Goal: Task Accomplishment & Management: Manage account settings

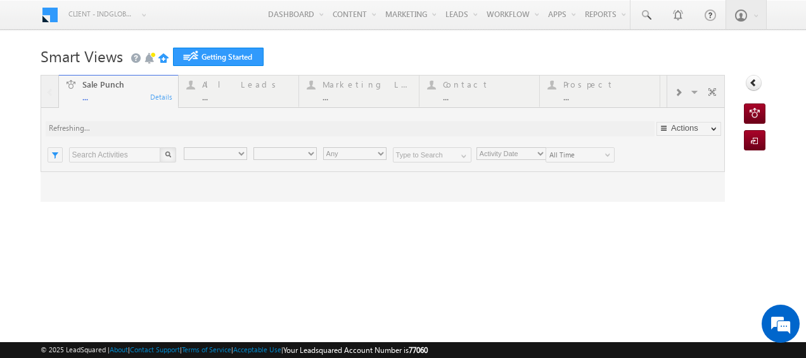
type input "Any Owner"
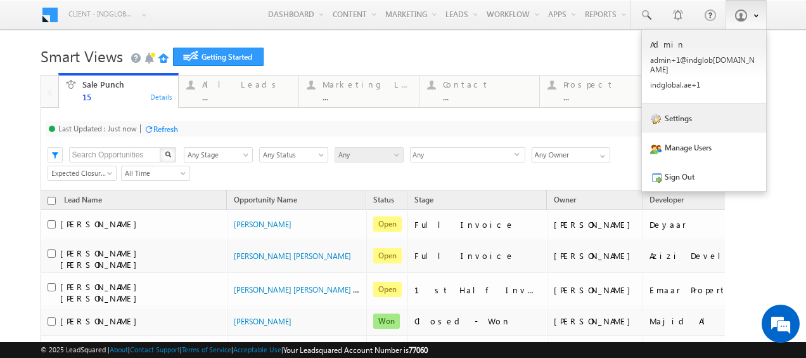
click at [690, 114] on link "Settings" at bounding box center [704, 117] width 124 height 29
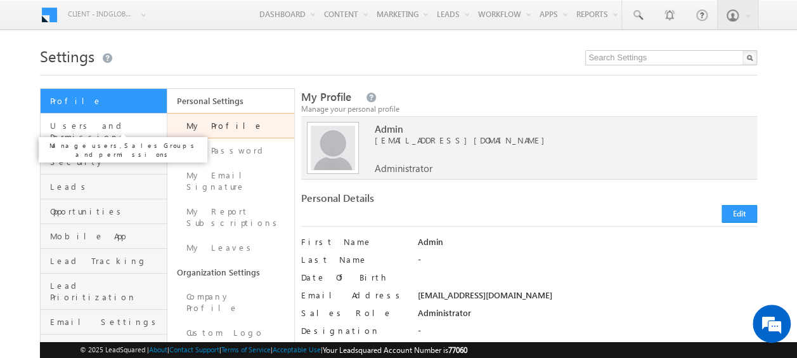
click at [113, 129] on span "Users and Permissions" at bounding box center [106, 131] width 113 height 23
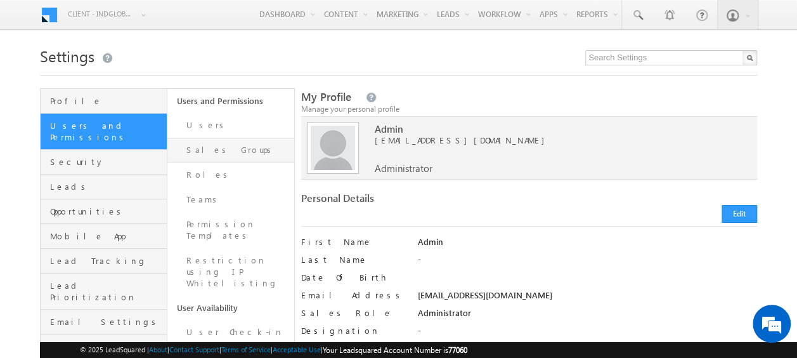
click at [238, 159] on link "Sales Groups" at bounding box center [230, 150] width 127 height 25
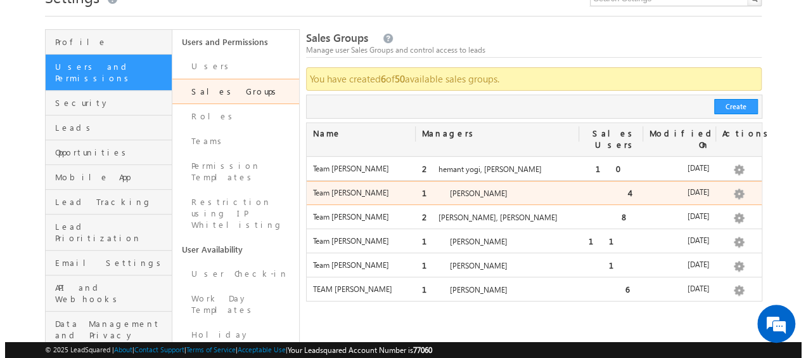
scroll to position [70, 0]
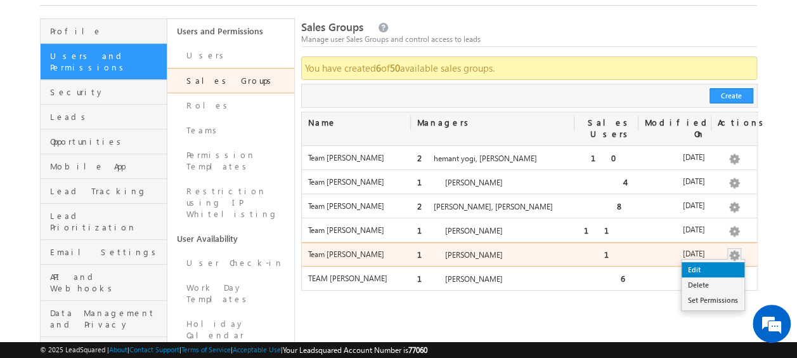
click at [707, 262] on link "Edit" at bounding box center [712, 269] width 63 height 15
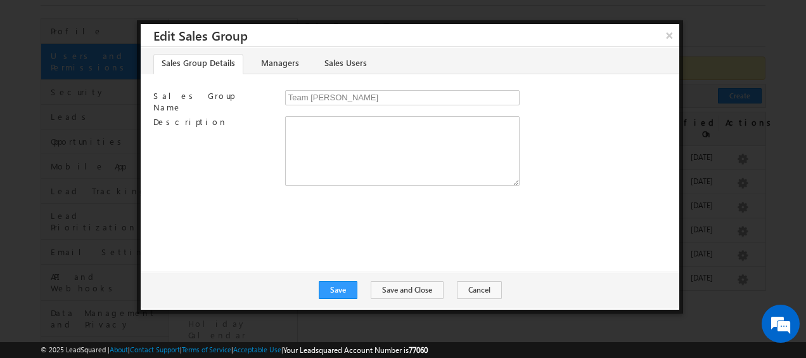
scroll to position [0, 0]
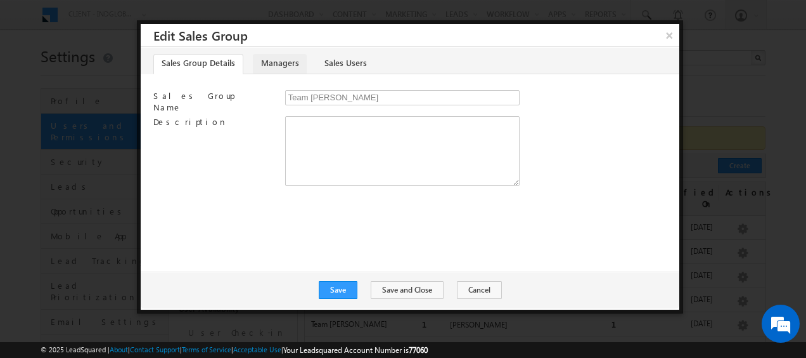
click at [287, 67] on link "Managers" at bounding box center [280, 64] width 54 height 20
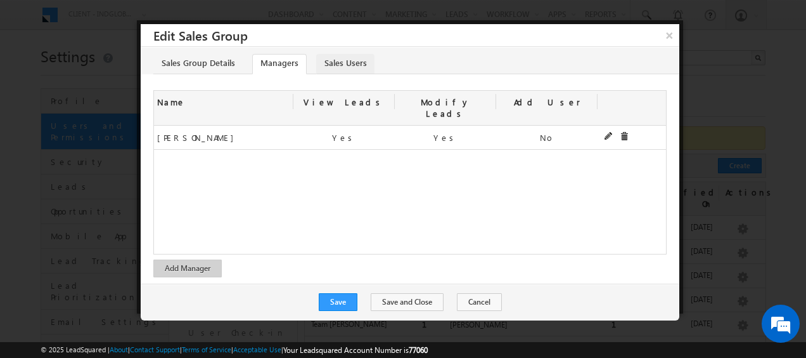
click at [347, 62] on link "Sales Users" at bounding box center [345, 64] width 58 height 20
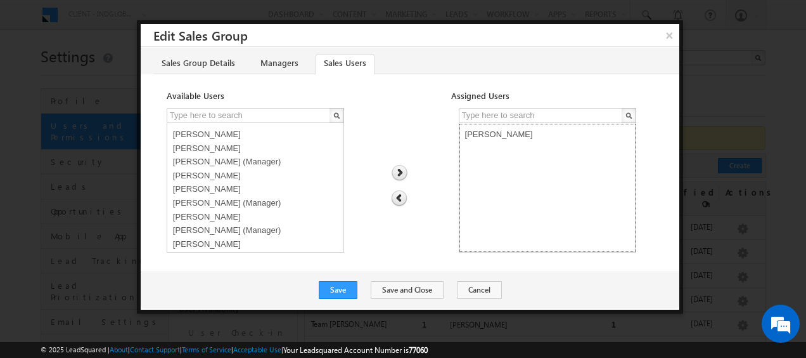
select select "dc8552cd-5f00-11f0-8589-125492a0d7ad"
click at [512, 134] on option "Priya Kumra" at bounding box center [547, 133] width 171 height 14
click at [399, 198] on img at bounding box center [399, 198] width 16 height 16
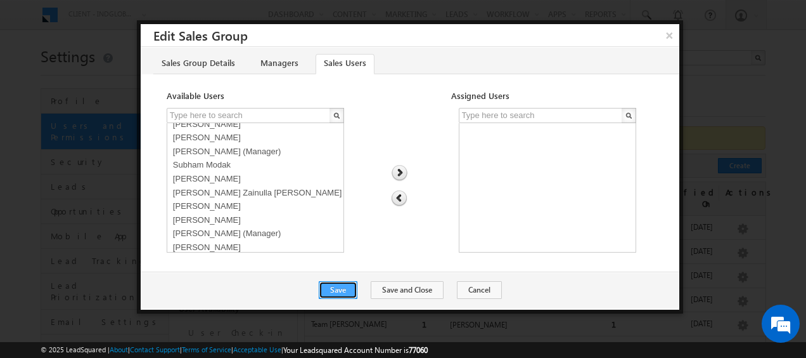
click at [349, 287] on button "Save" at bounding box center [338, 290] width 39 height 18
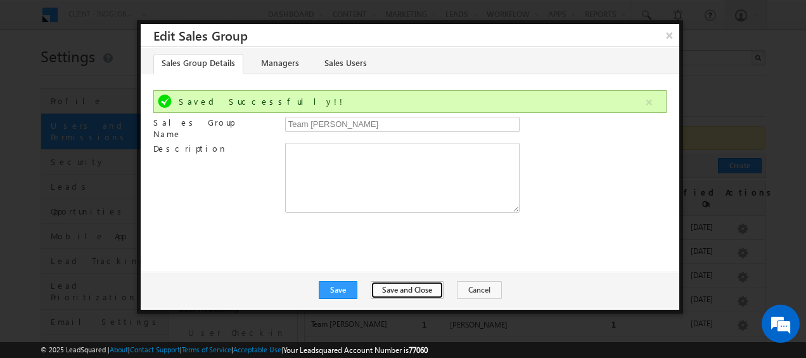
click at [404, 292] on button "Save and Close" at bounding box center [407, 290] width 73 height 18
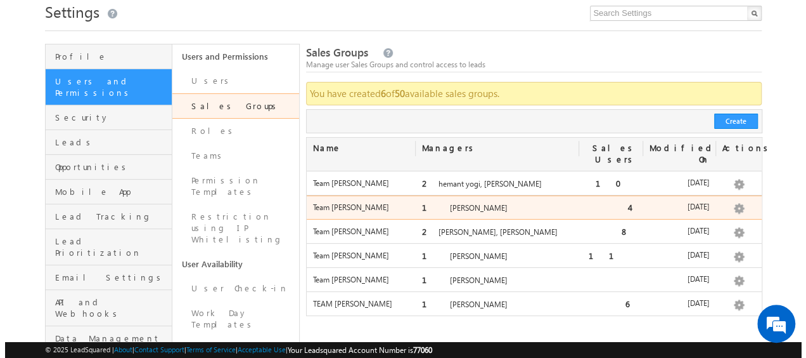
scroll to position [45, 0]
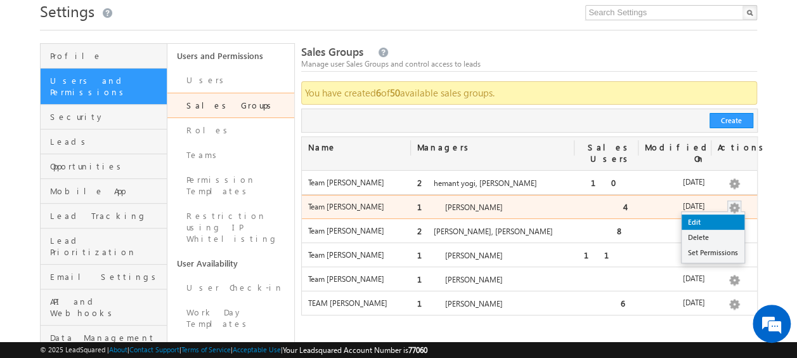
click at [711, 214] on link "Edit" at bounding box center [712, 221] width 63 height 15
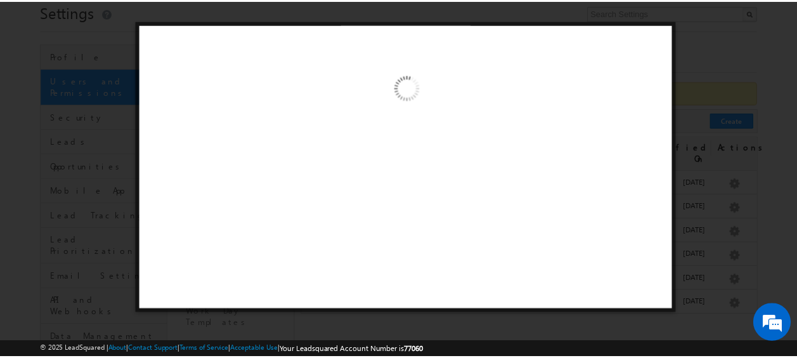
scroll to position [0, 0]
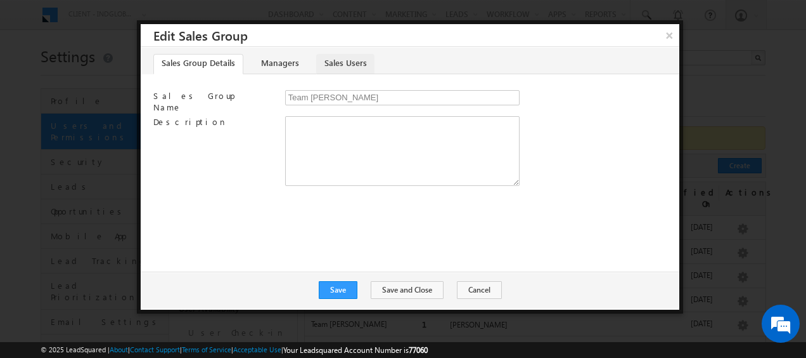
click at [347, 57] on link "Sales Users" at bounding box center [345, 64] width 58 height 20
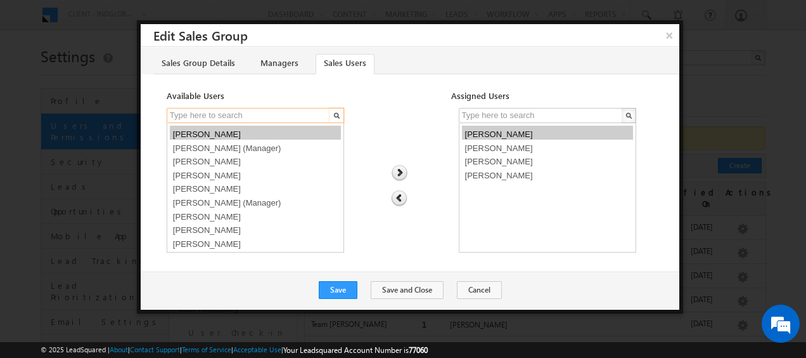
click at [216, 111] on input "text" at bounding box center [249, 115] width 165 height 15
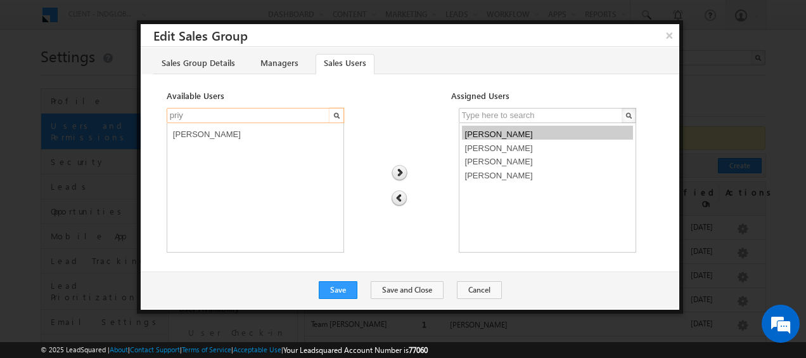
type input "priy"
select select "dc8552cd-5f00-11f0-8589-125492a0d7ad"
click at [217, 132] on option "Priya Kumra" at bounding box center [255, 133] width 171 height 14
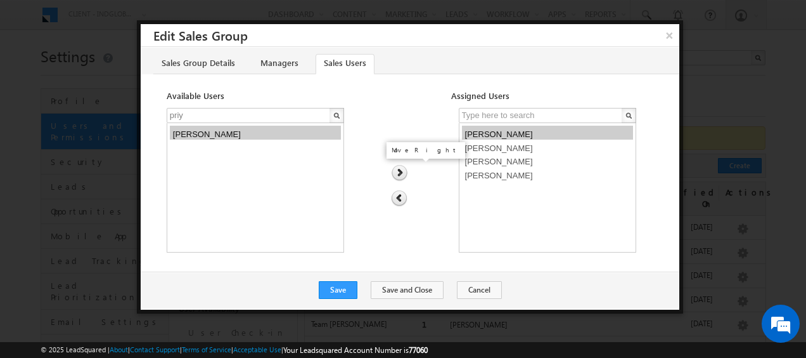
click at [402, 169] on img at bounding box center [399, 173] width 17 height 16
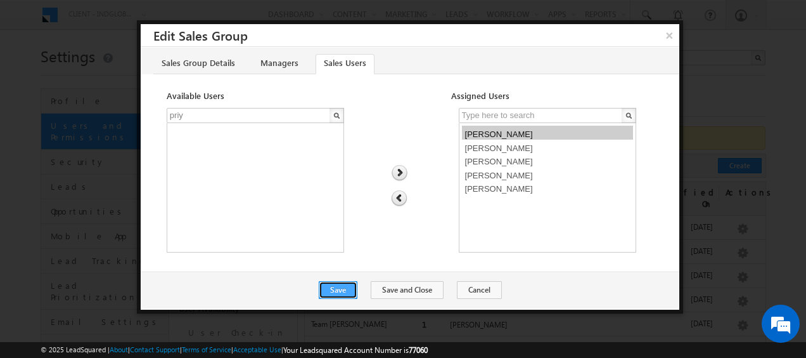
click at [348, 295] on button "Save" at bounding box center [338, 290] width 39 height 18
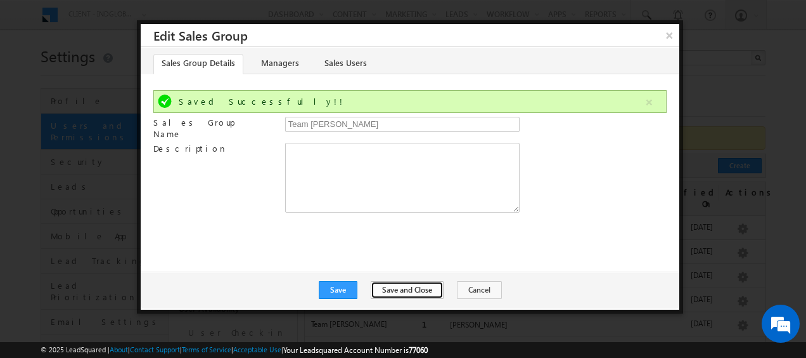
click at [413, 290] on button "Save and Close" at bounding box center [407, 290] width 73 height 18
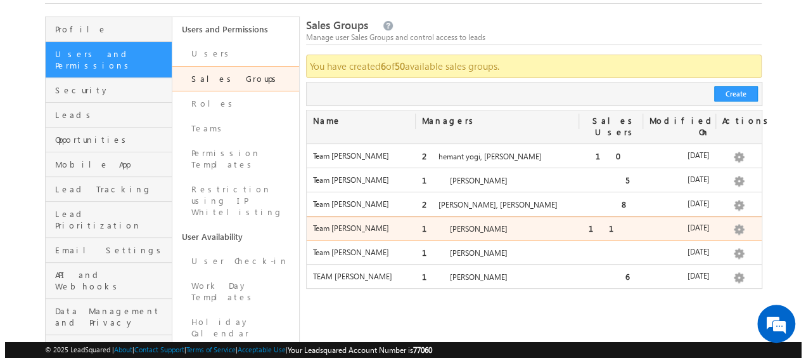
scroll to position [72, 0]
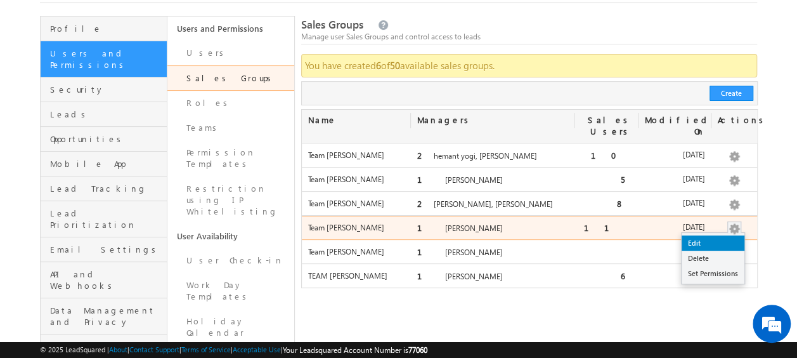
click at [695, 235] on link "Edit" at bounding box center [712, 242] width 63 height 15
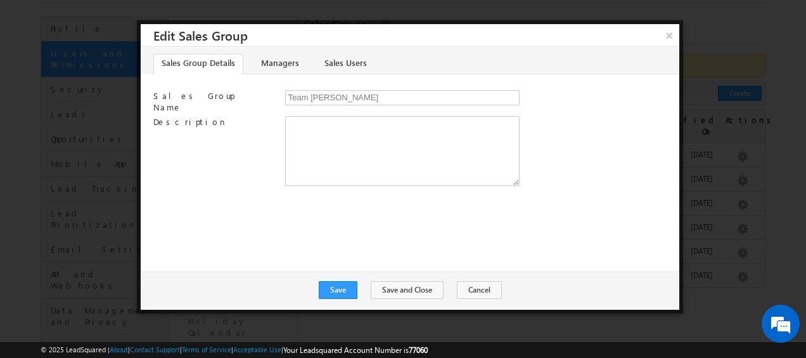
scroll to position [0, 0]
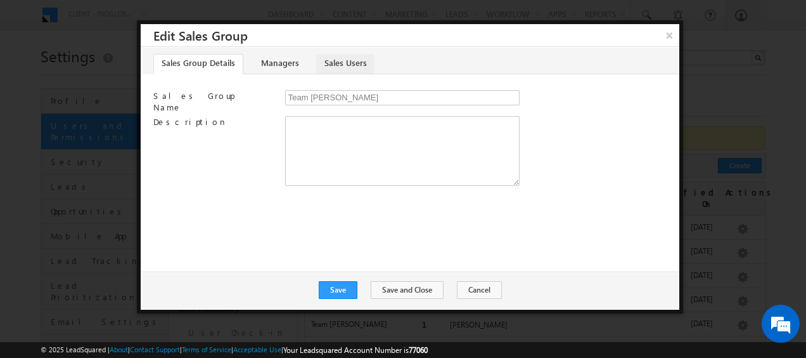
click at [344, 65] on link "Sales Users" at bounding box center [345, 64] width 58 height 20
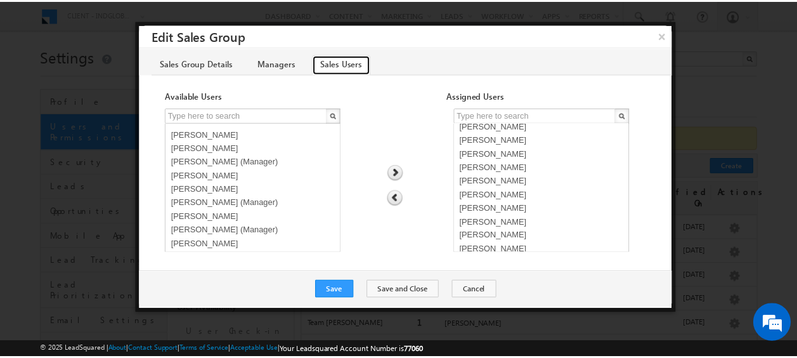
scroll to position [27, 0]
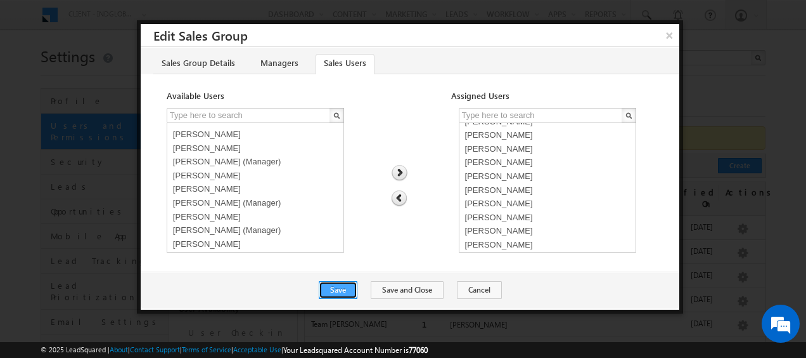
click at [351, 290] on button "Save" at bounding box center [338, 290] width 39 height 18
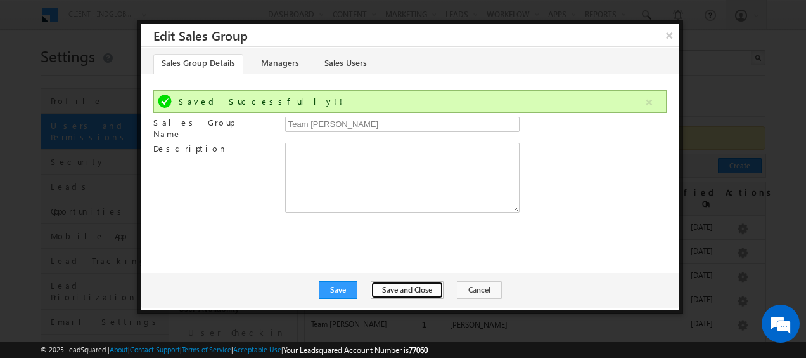
click at [397, 292] on button "Save and Close" at bounding box center [407, 290] width 73 height 18
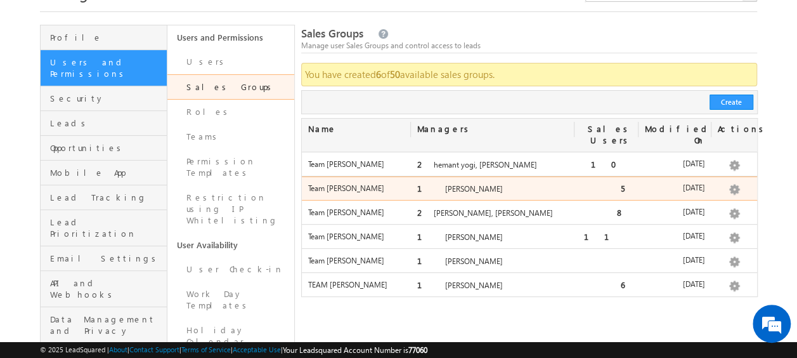
scroll to position [0, 0]
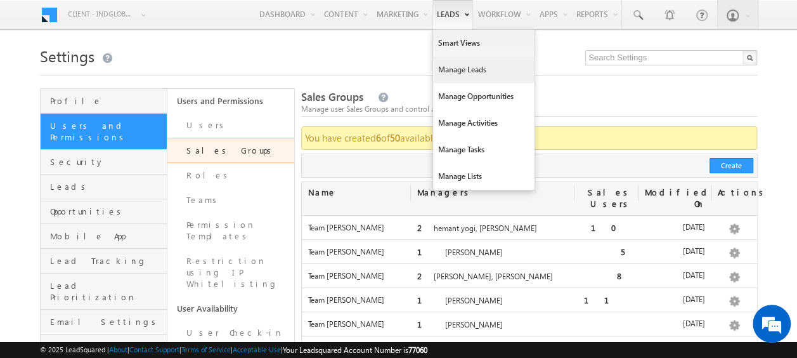
click at [458, 68] on link "Manage Leads" at bounding box center [483, 69] width 101 height 27
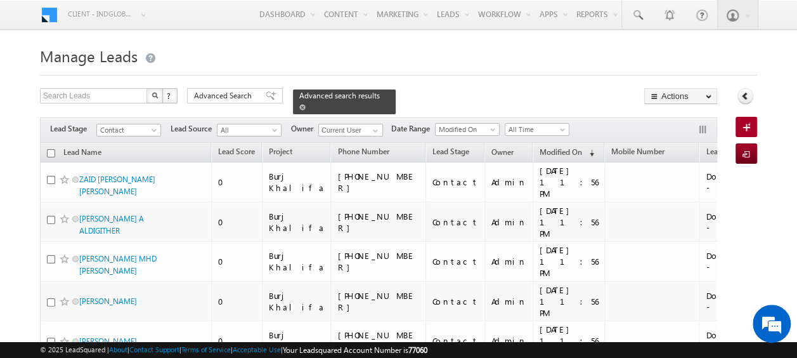
click at [306, 104] on span at bounding box center [302, 107] width 6 height 6
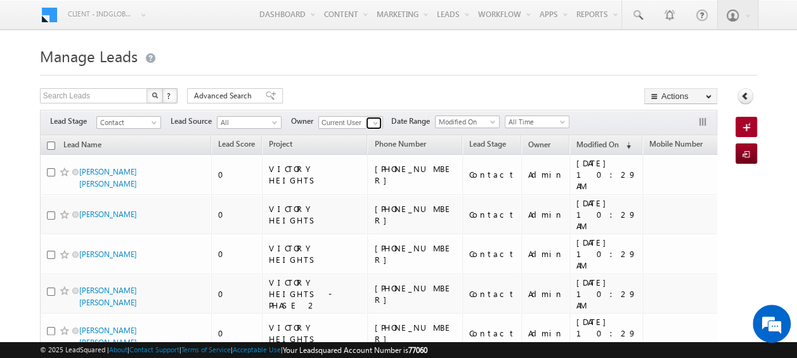
click at [375, 122] on span at bounding box center [375, 123] width 10 height 10
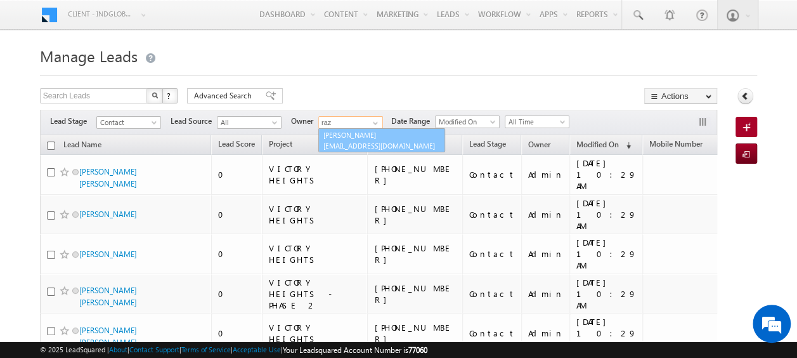
click at [363, 142] on span "shaik.razak@indglobal.ae" at bounding box center [380, 146] width 114 height 10
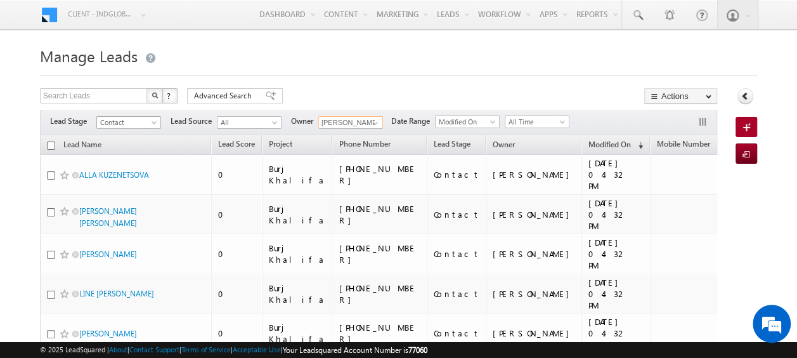
type input "Shaik Razak"
click at [153, 121] on span at bounding box center [155, 125] width 10 height 10
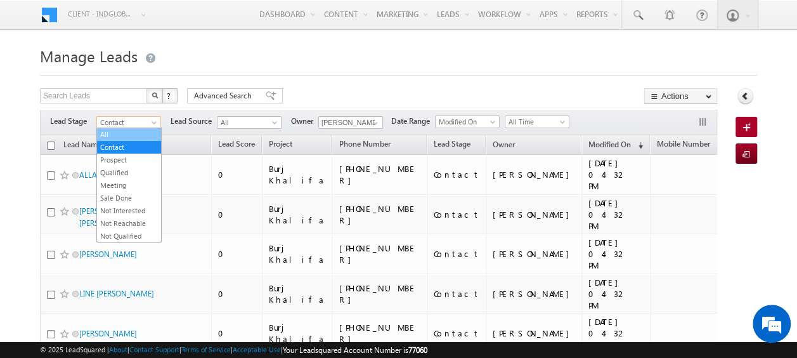
click at [119, 132] on link "All" at bounding box center [129, 134] width 64 height 11
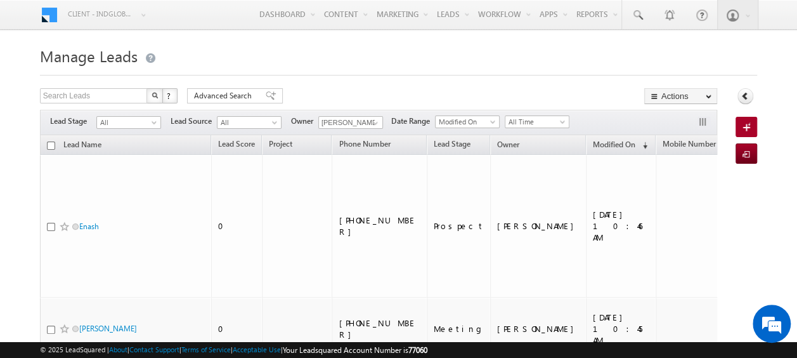
click at [47, 143] on input "checkbox" at bounding box center [51, 145] width 8 height 8
checkbox input "true"
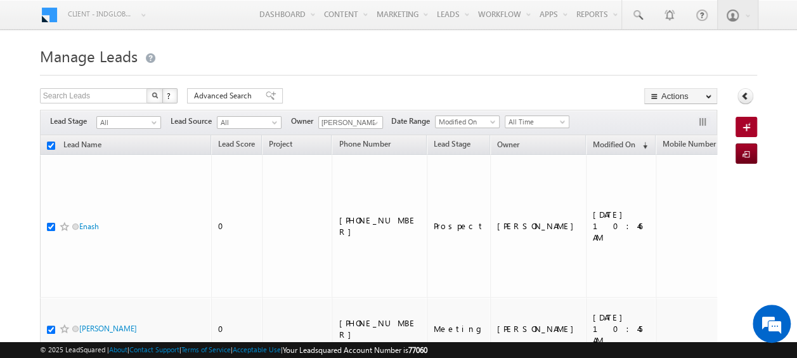
checkbox input "true"
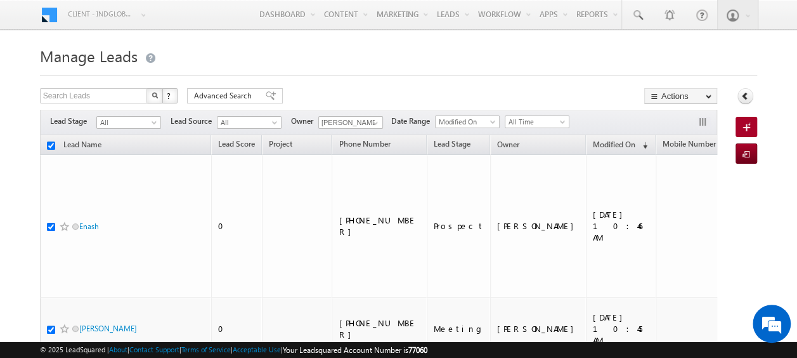
checkbox input "true"
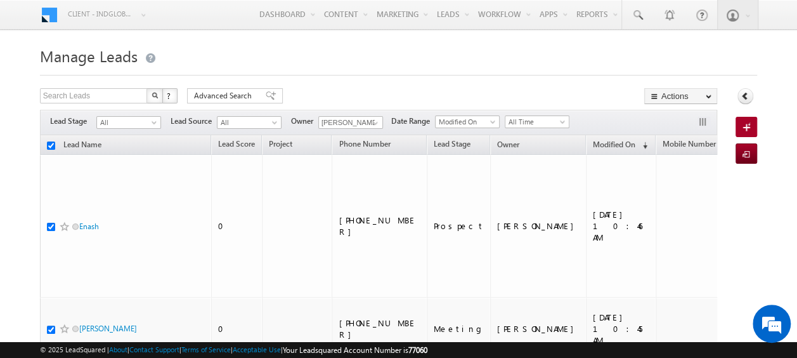
checkbox input "true"
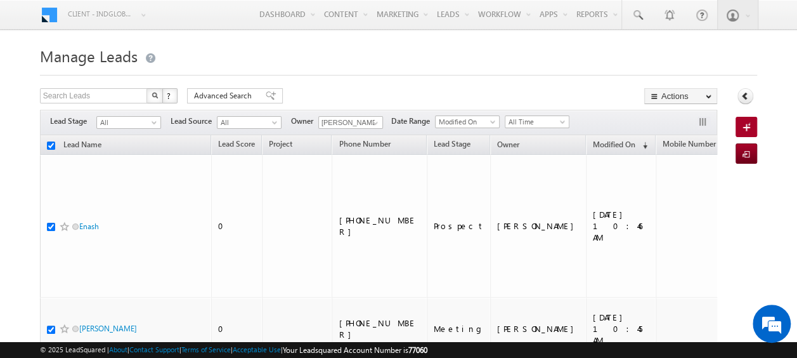
checkbox input "true"
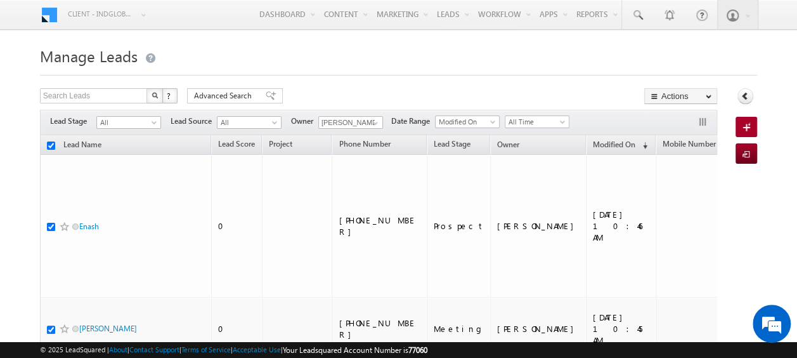
checkbox input "true"
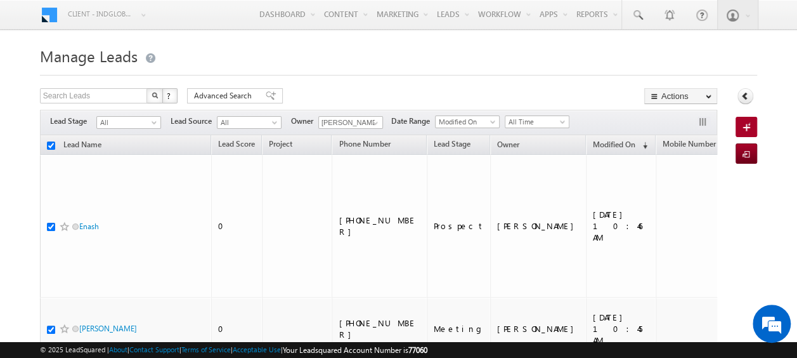
checkbox input "true"
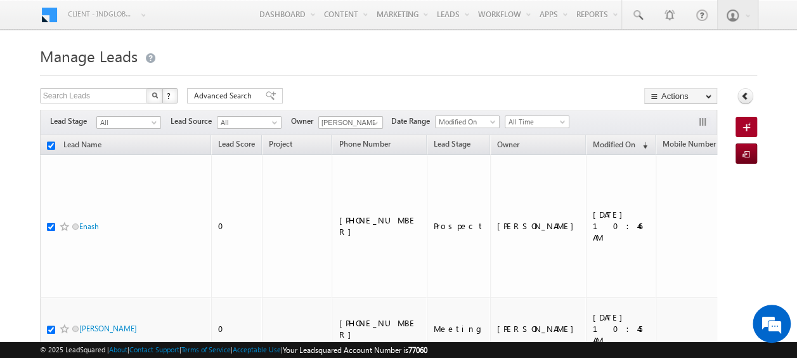
checkbox input "true"
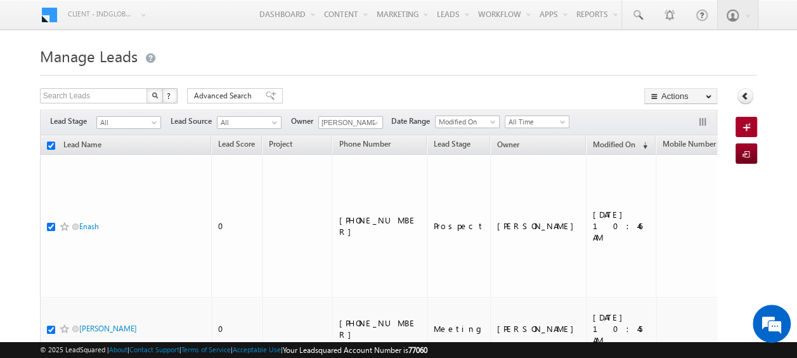
checkbox input "true"
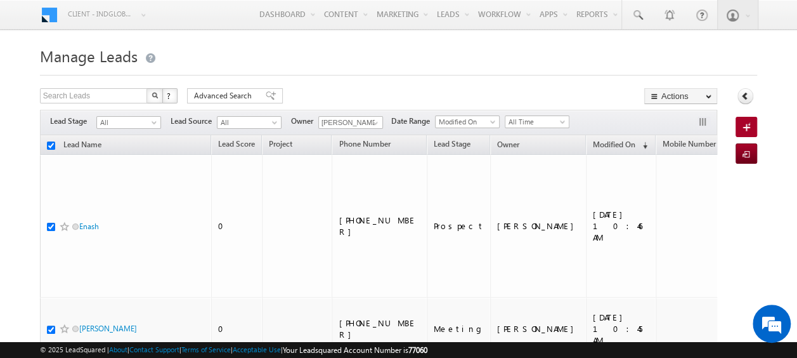
checkbox input "true"
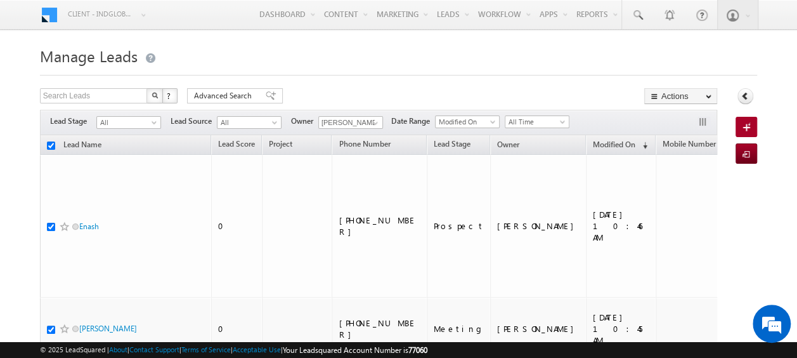
checkbox input "true"
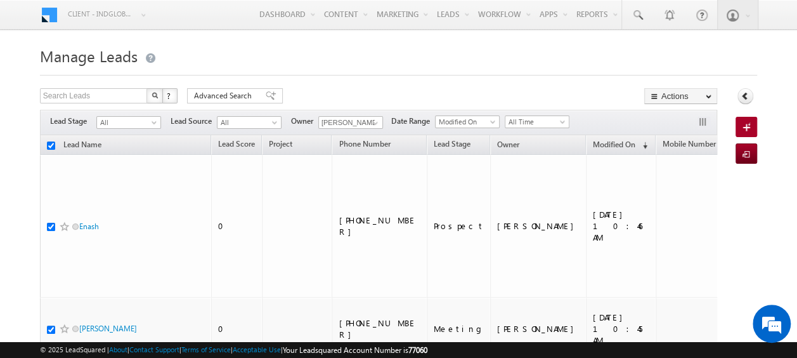
checkbox input "true"
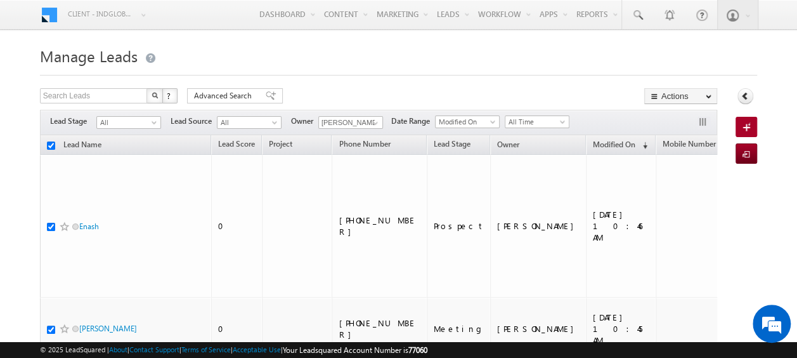
checkbox input "true"
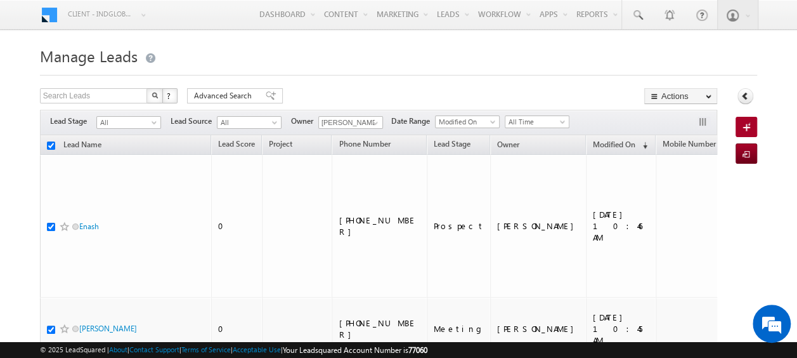
checkbox input "true"
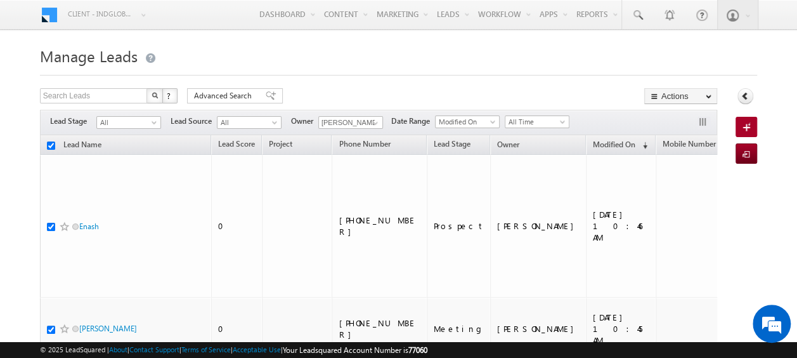
checkbox input "true"
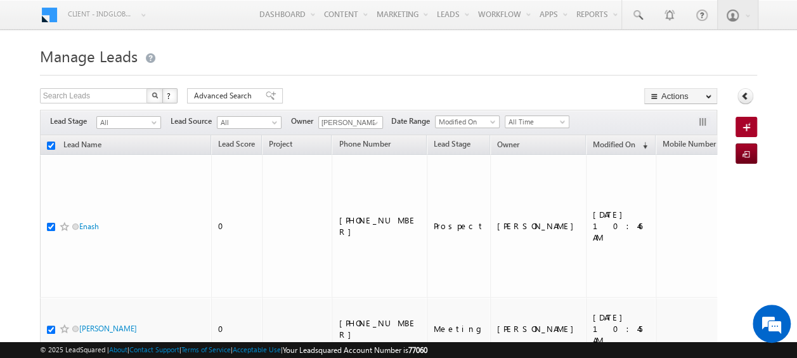
checkbox input "true"
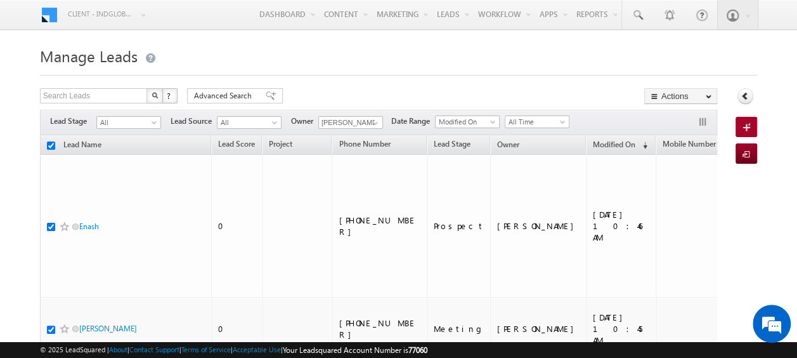
checkbox input "true"
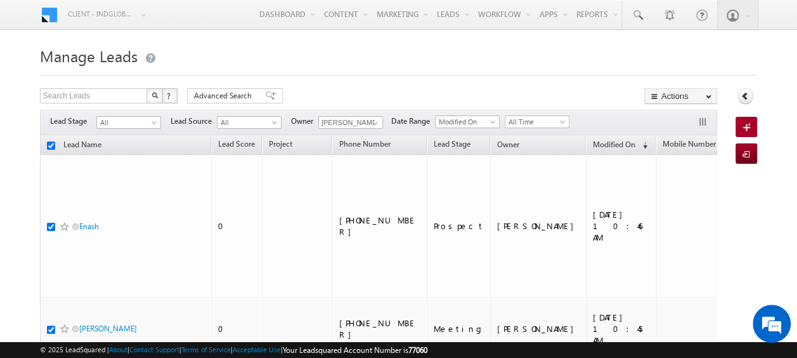
checkbox input "true"
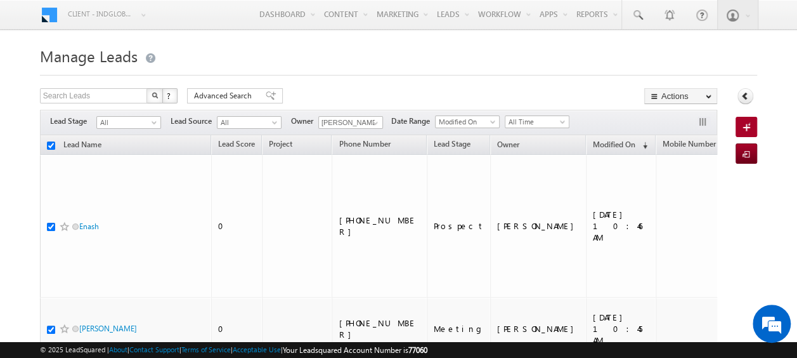
checkbox input "true"
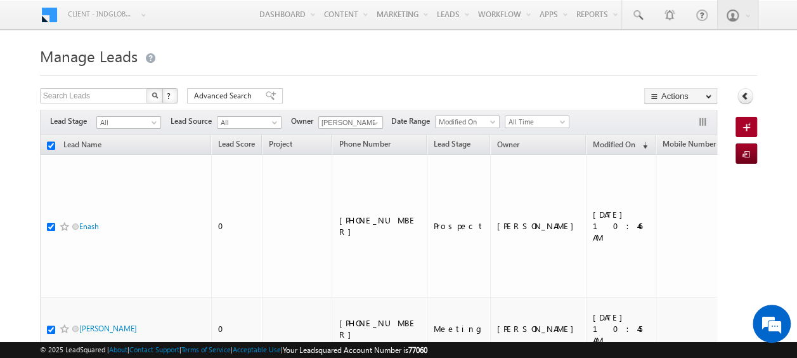
checkbox input "true"
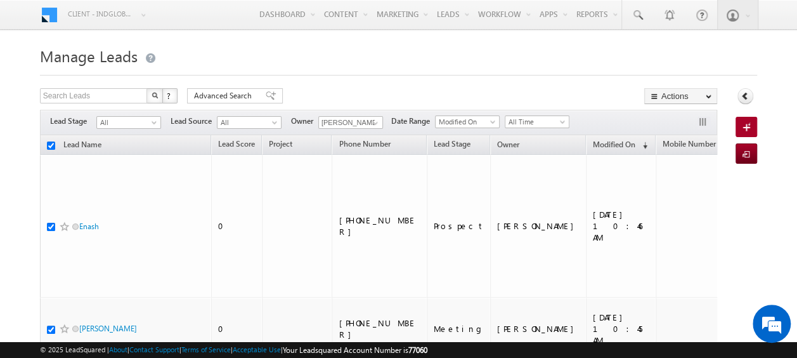
checkbox input "true"
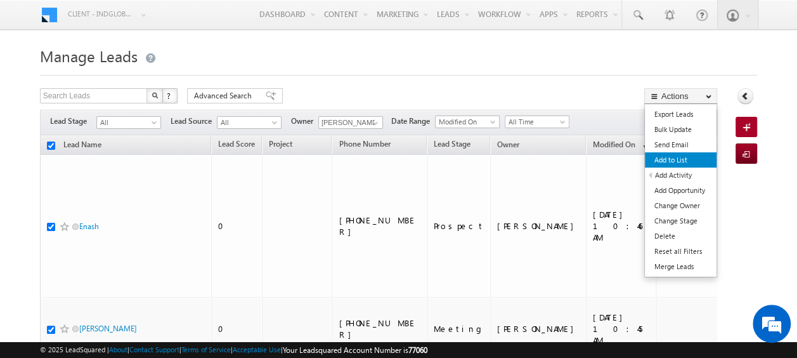
click at [673, 162] on link "Add to List" at bounding box center [681, 159] width 72 height 15
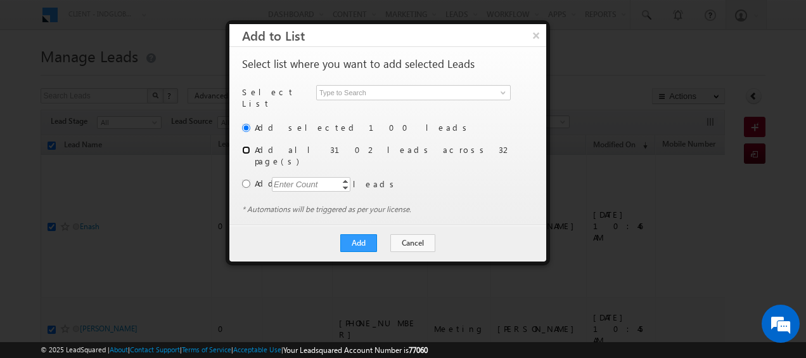
click at [245, 146] on input "radio" at bounding box center [246, 150] width 8 height 8
radio input "true"
click at [503, 90] on span at bounding box center [503, 92] width 10 height 10
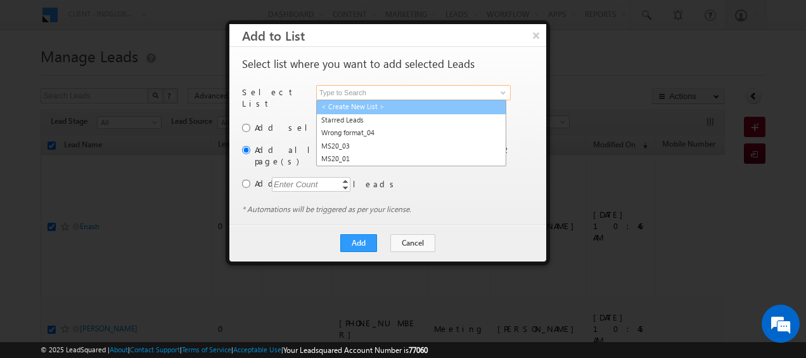
click at [363, 105] on link "< Create New List >" at bounding box center [411, 107] width 190 height 15
type input "< Create New List >"
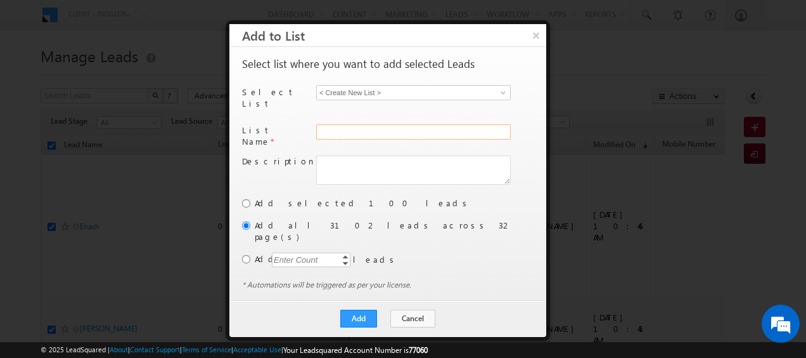
click at [339, 124] on input "text" at bounding box center [413, 131] width 195 height 15
paste input "Razak"
type input "Razak"
click at [357, 309] on button "Add" at bounding box center [358, 318] width 37 height 18
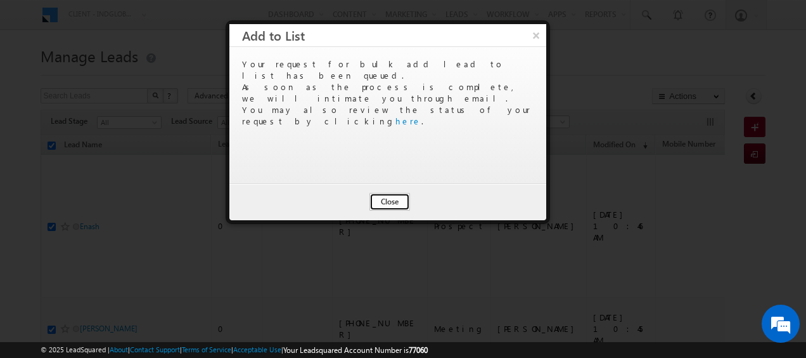
click at [393, 203] on button "Close" at bounding box center [390, 202] width 41 height 18
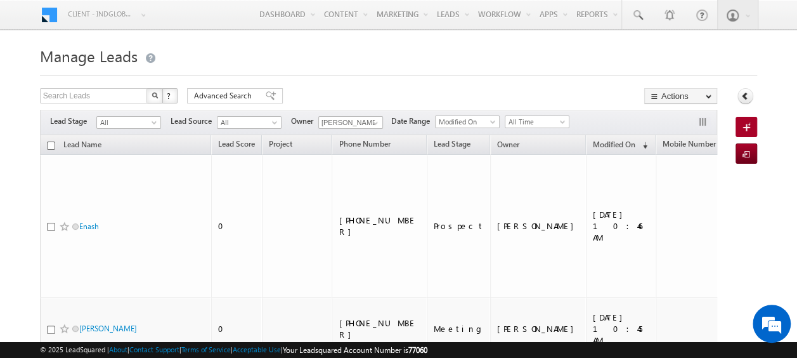
click at [51, 143] on input "checkbox" at bounding box center [51, 145] width 8 height 8
checkbox input "true"
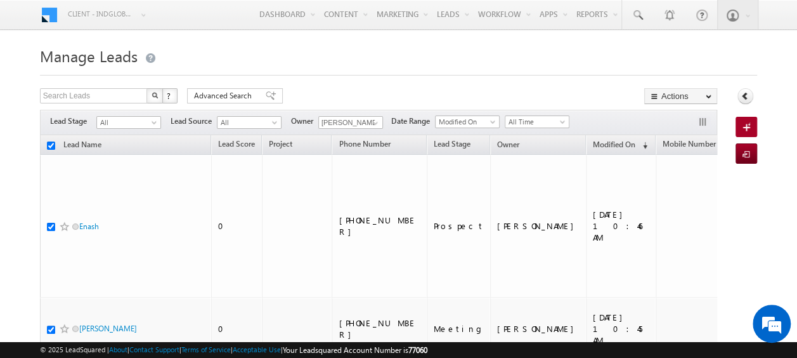
checkbox input "true"
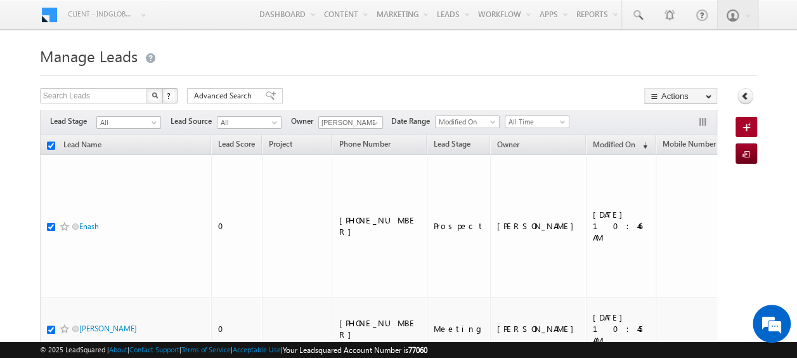
checkbox input "true"
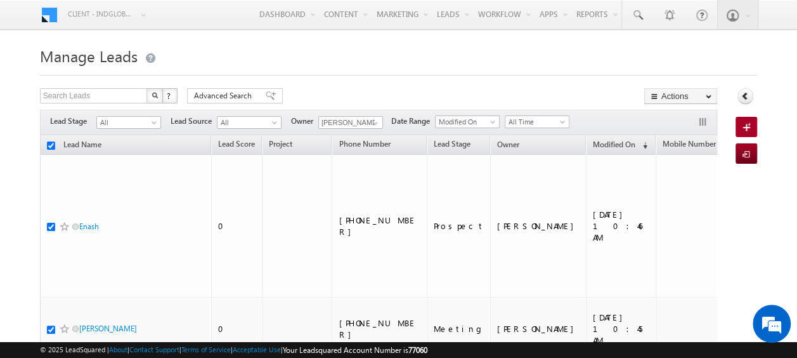
checkbox input "true"
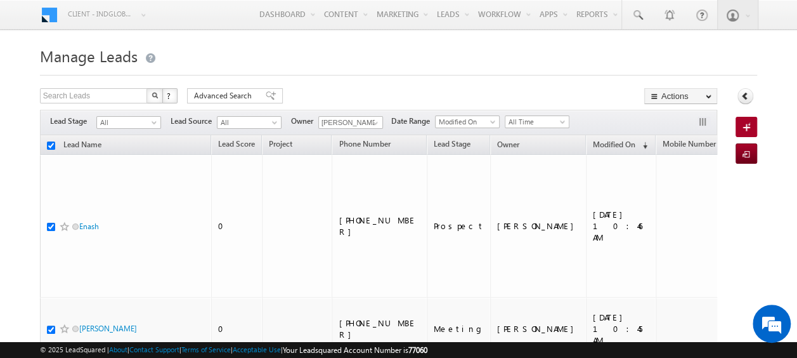
checkbox input "true"
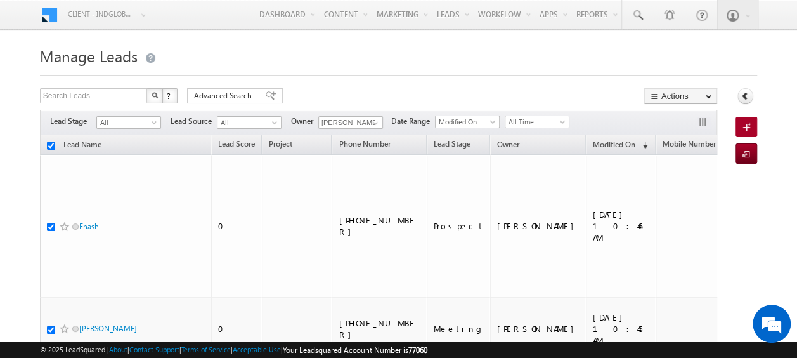
checkbox input "true"
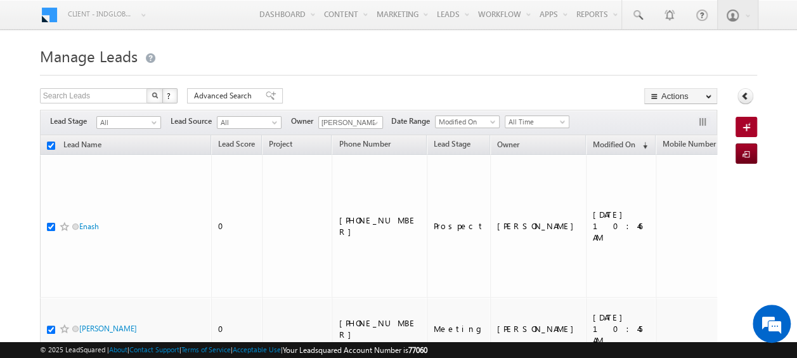
checkbox input "true"
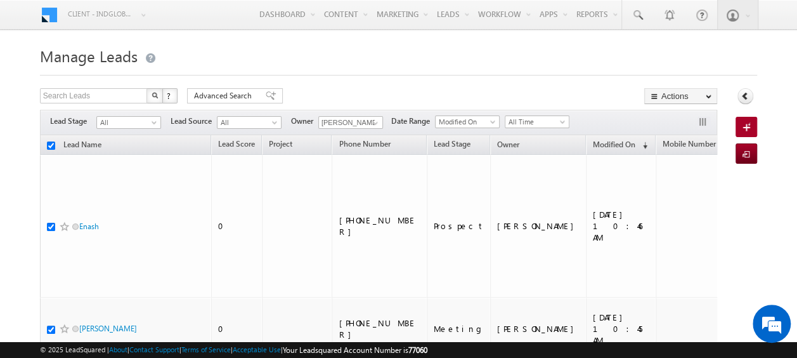
checkbox input "true"
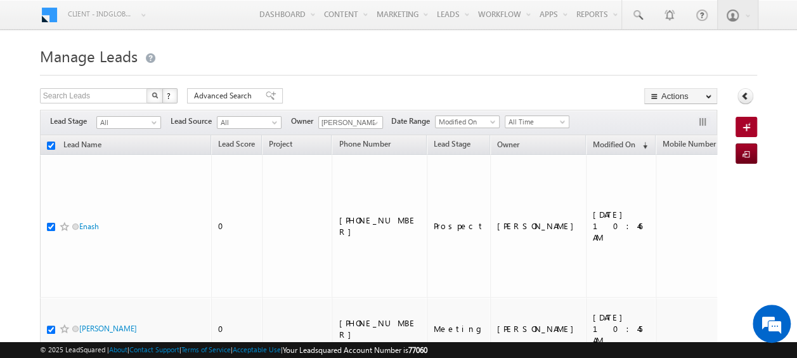
checkbox input "true"
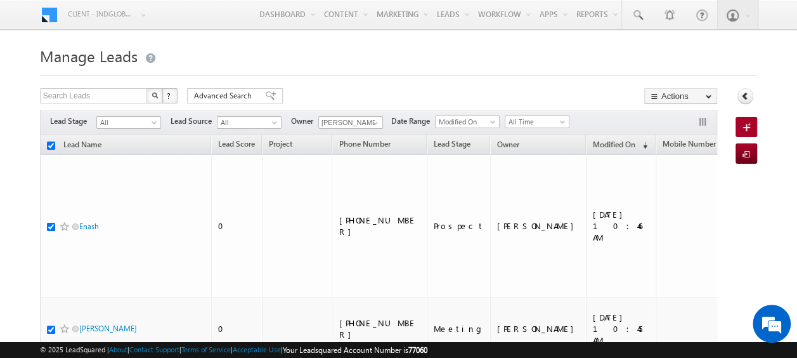
checkbox input "true"
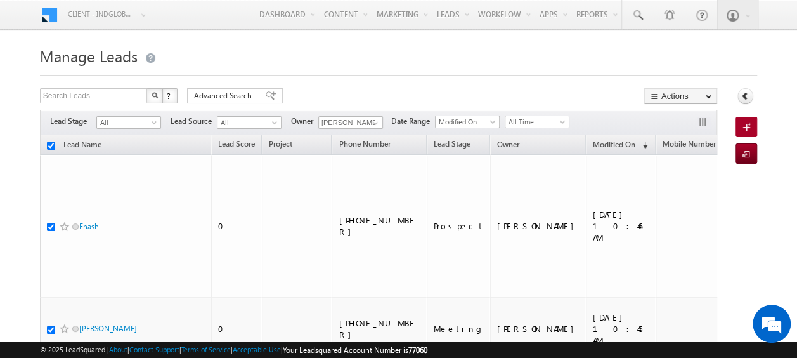
checkbox input "true"
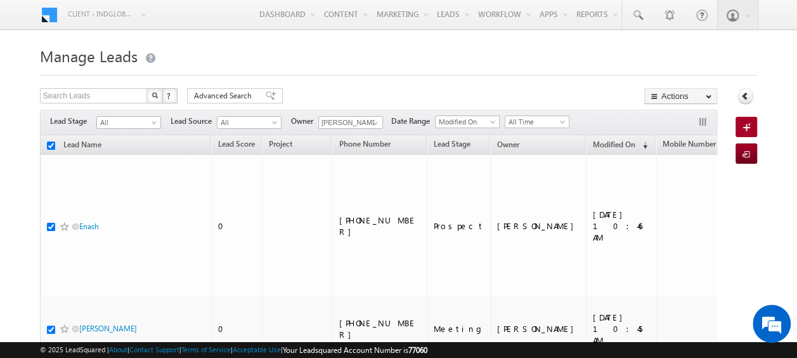
checkbox input "true"
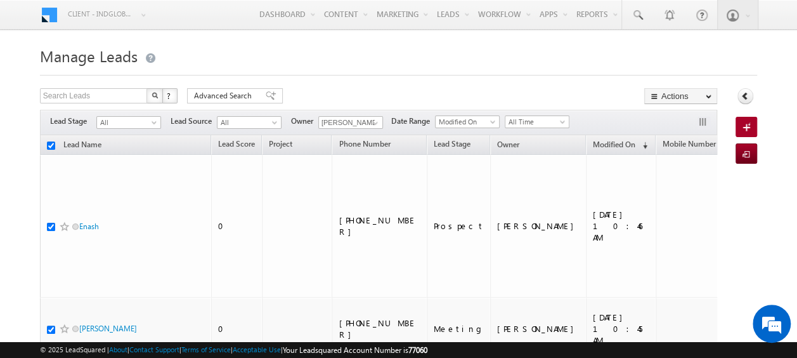
checkbox input "true"
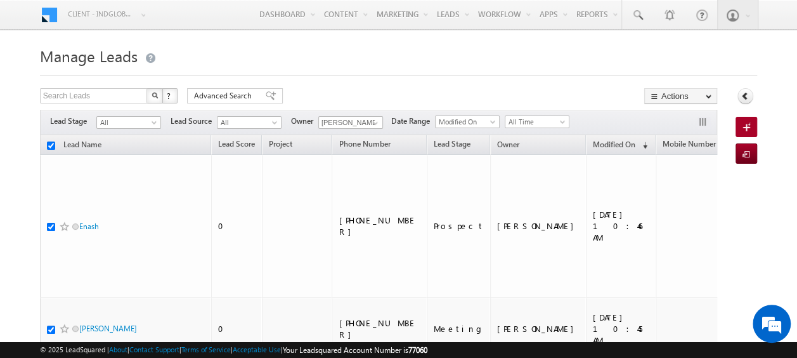
checkbox input "true"
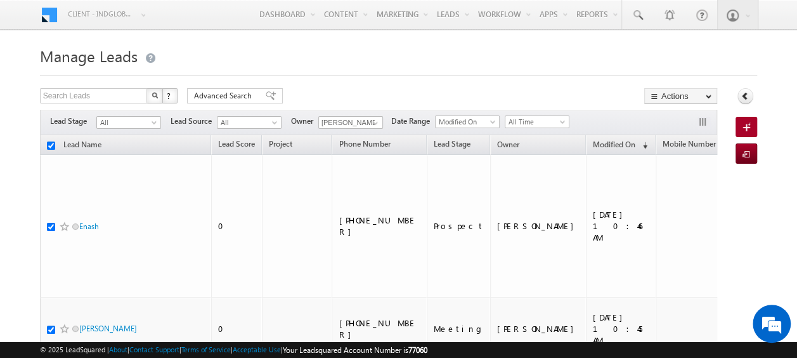
checkbox input "true"
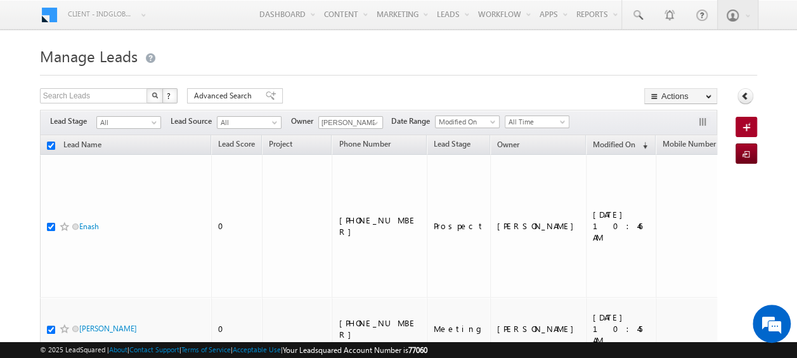
checkbox input "true"
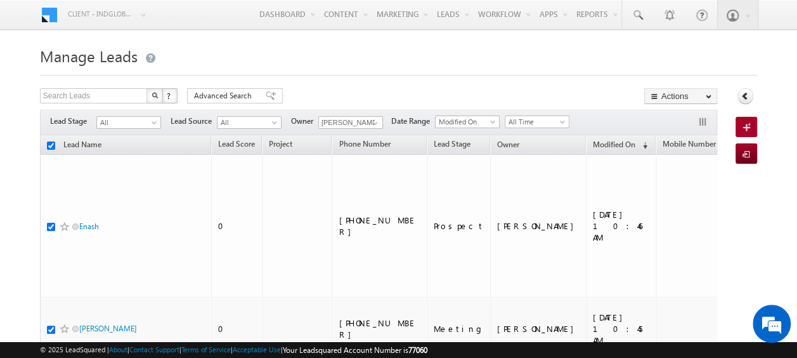
checkbox input "true"
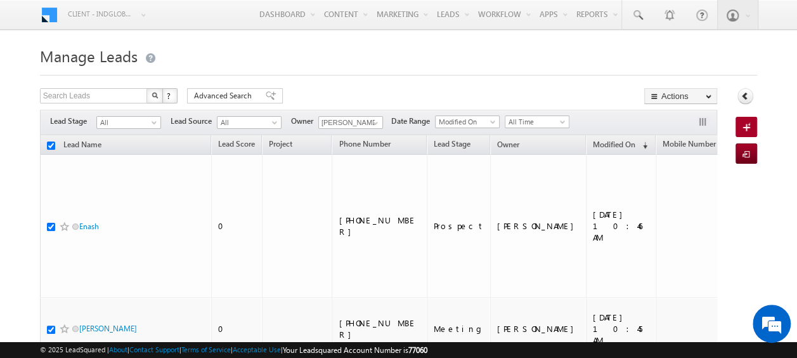
checkbox input "true"
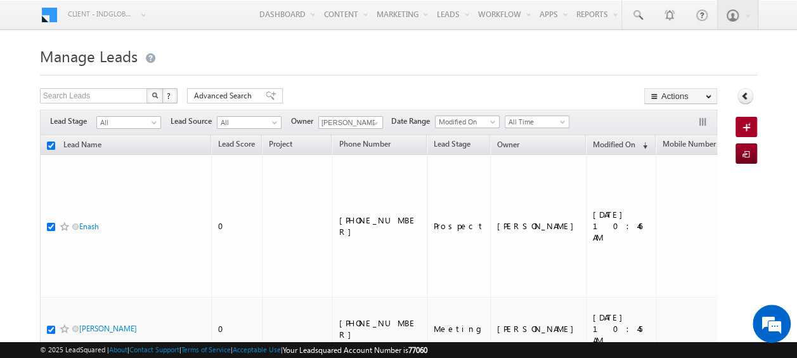
checkbox input "true"
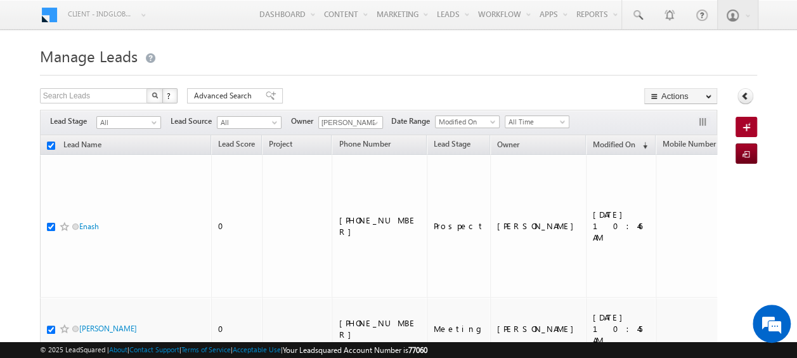
checkbox input "true"
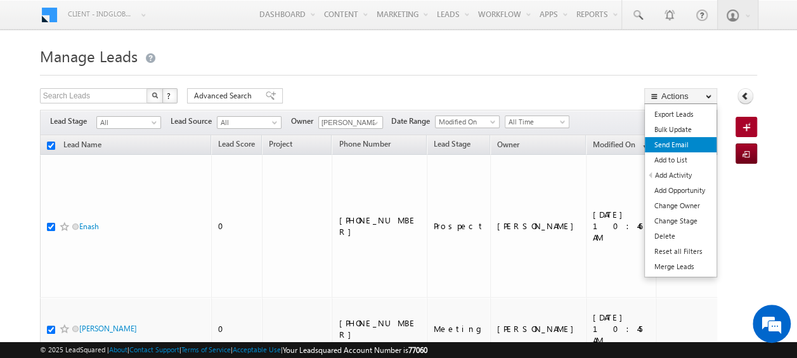
click at [673, 145] on link "Send Email" at bounding box center [681, 144] width 72 height 15
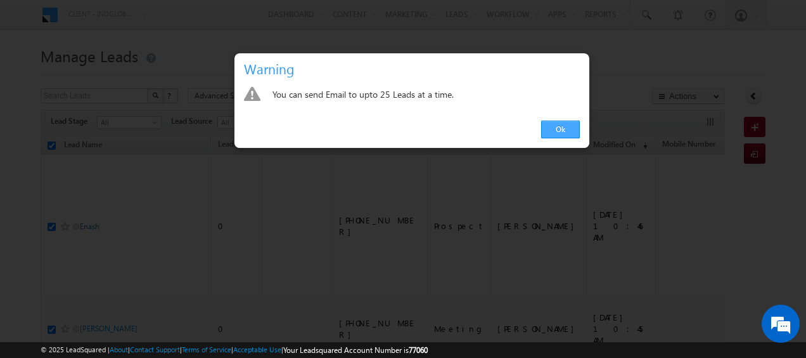
click at [563, 132] on link "Ok" at bounding box center [560, 129] width 39 height 18
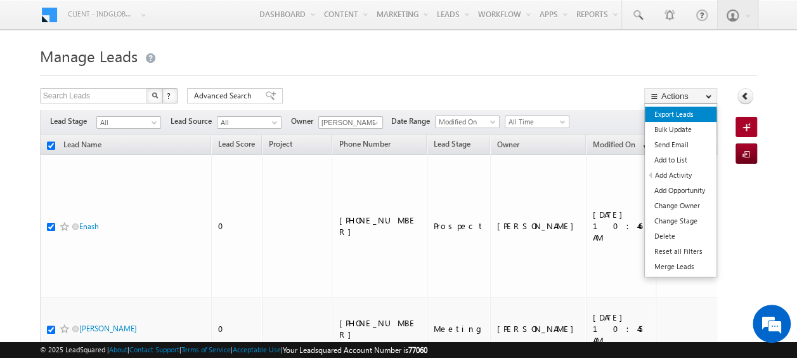
click at [674, 115] on link "Export Leads" at bounding box center [681, 113] width 72 height 15
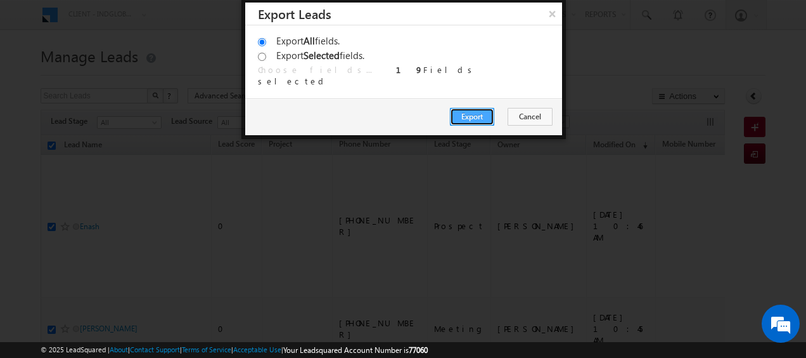
click at [473, 117] on button "Export" at bounding box center [472, 117] width 44 height 18
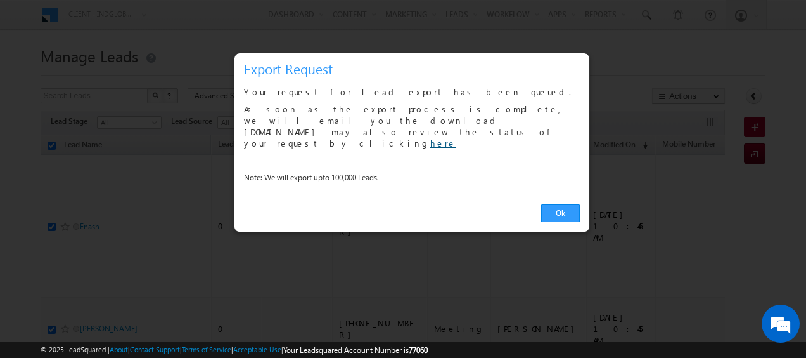
click at [430, 138] on link "here" at bounding box center [443, 143] width 26 height 11
